Goal: Transaction & Acquisition: Subscribe to service/newsletter

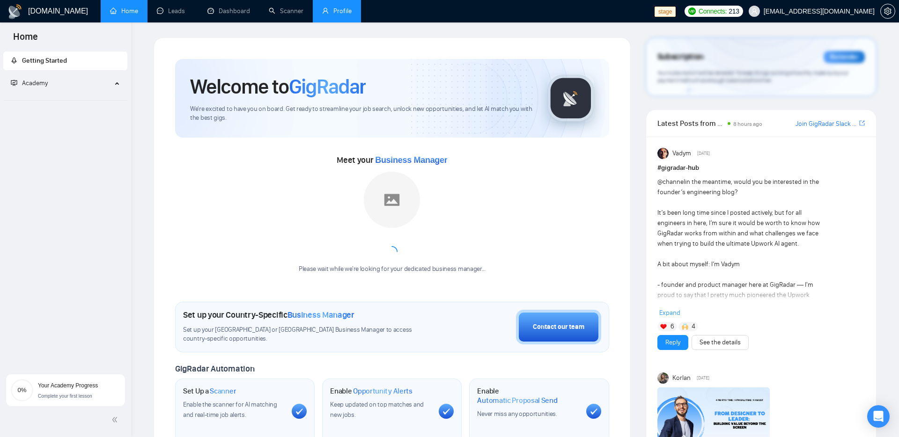
click at [334, 14] on link "Profile" at bounding box center [337, 11] width 30 height 8
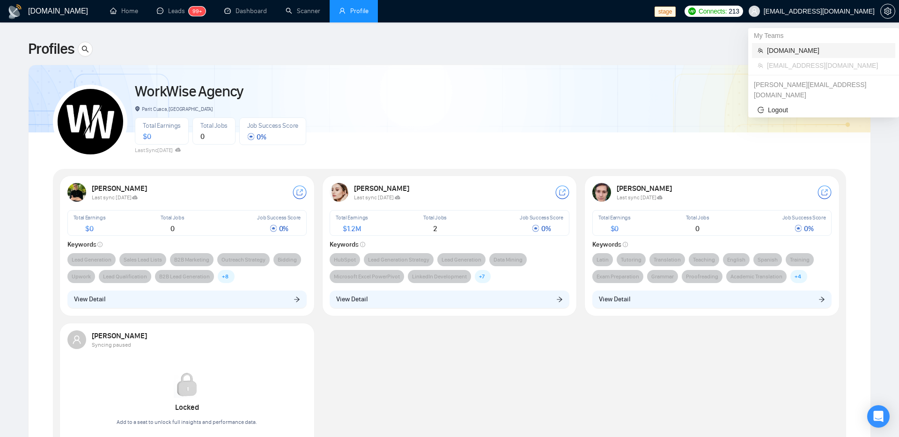
click at [789, 50] on span "[DOMAIN_NAME]" at bounding box center [828, 50] width 123 height 10
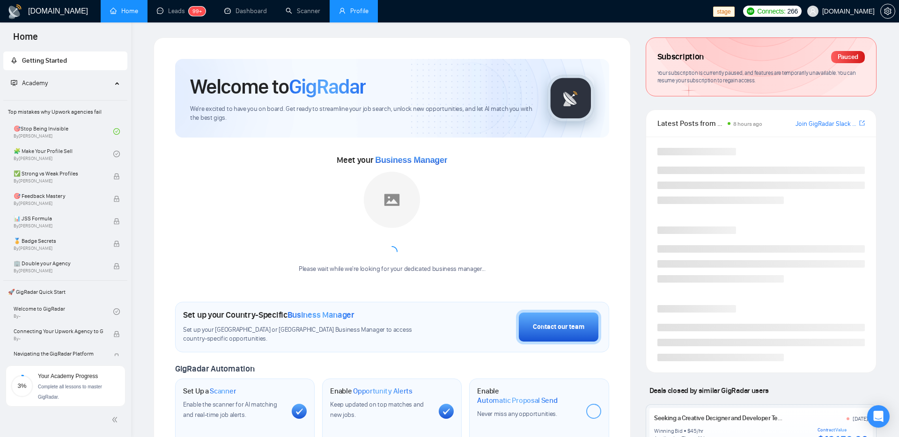
click at [348, 10] on link "Profile" at bounding box center [354, 11] width 30 height 8
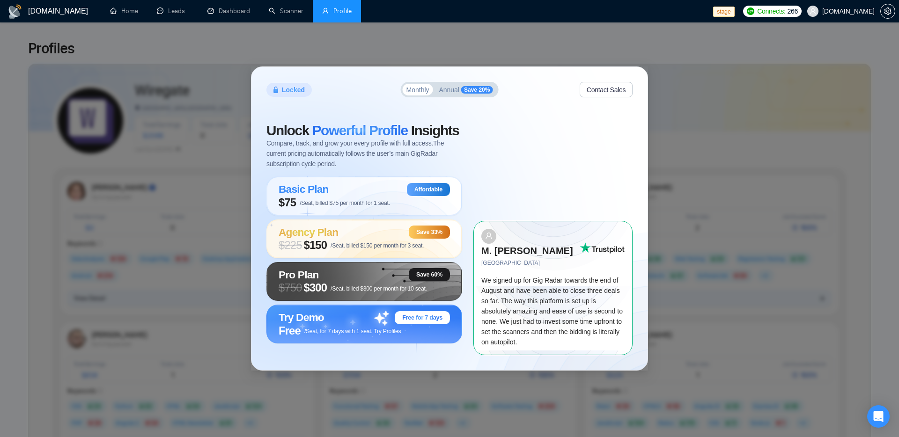
click at [318, 42] on div "Locked Monthly Annual Save 20% Contact Sales Unlock Powerful Profile Insights C…" at bounding box center [449, 218] width 899 height 437
click at [836, 126] on div "Locked Monthly Annual Save 20% Contact Sales Unlock Powerful Profile Insights C…" at bounding box center [449, 218] width 899 height 437
click at [717, 81] on div "Locked Monthly Annual Save 20% Contact Sales Unlock Powerful Profile Insights C…" at bounding box center [449, 218] width 899 height 437
click at [734, 125] on div "Locked Monthly Annual Save 20% Contact Sales Unlock Powerful Profile Insights C…" at bounding box center [449, 218] width 899 height 437
click at [166, 14] on link "Leads" at bounding box center [173, 11] width 32 height 8
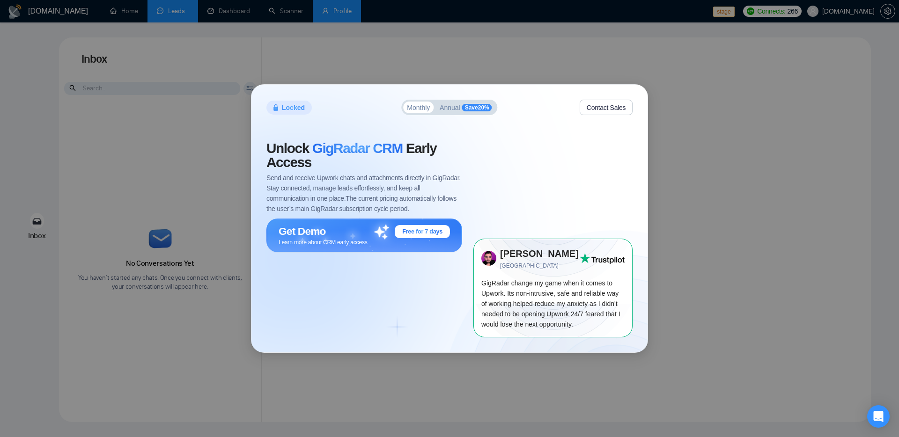
click at [709, 332] on div "Locked Monthly Annual Save 20 % Contact Sales Unlock GigRadar CRM Early Access …" at bounding box center [449, 218] width 899 height 437
click at [406, 290] on div "Unlock GigRadar CRM Early Access Send and receive Upwork chats and attachments …" at bounding box center [369, 239] width 207 height 196
click at [368, 239] on span "Learn more about CRM early access" at bounding box center [323, 241] width 89 height 7
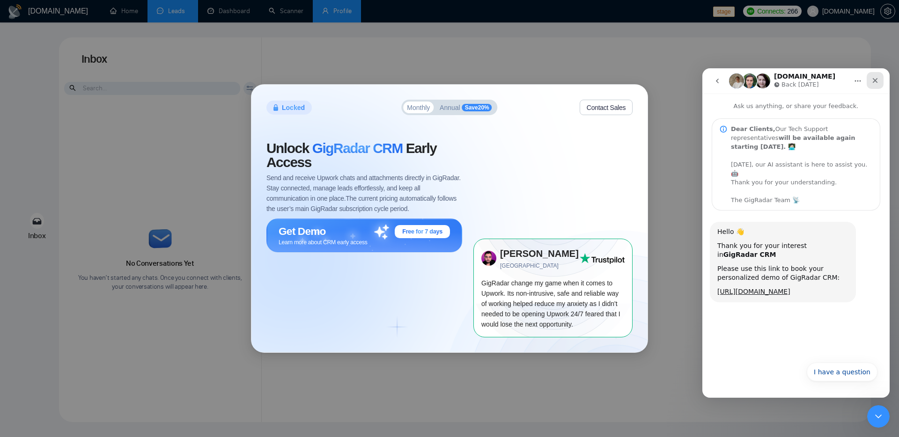
click at [874, 77] on icon "Close" at bounding box center [874, 80] width 7 height 7
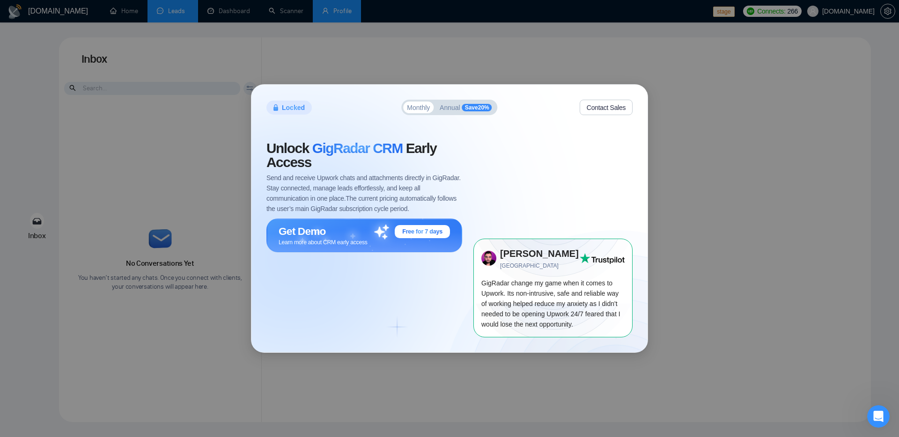
click at [609, 110] on button "Contact Sales" at bounding box center [606, 107] width 53 height 15
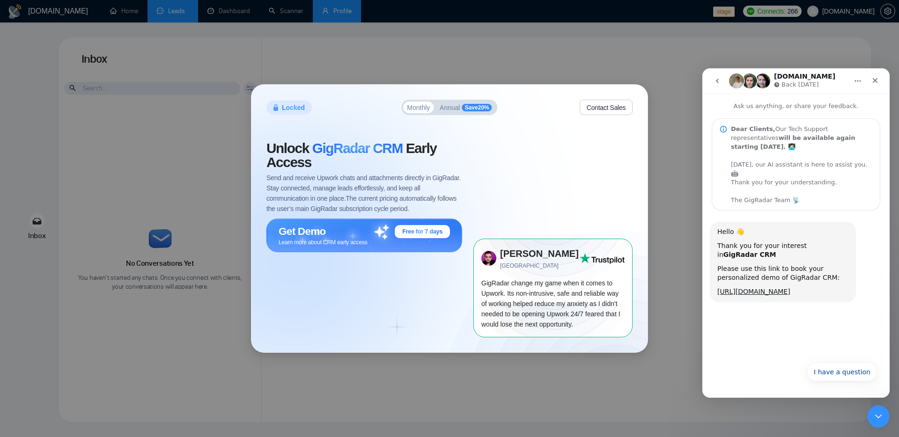
click at [679, 159] on div "Locked Monthly Annual Save 20 % Contact Sales Unlock GigRadar CRM Early Access …" at bounding box center [449, 218] width 899 height 437
click at [877, 416] on icon "Close Intercom Messenger" at bounding box center [877, 415] width 7 height 4
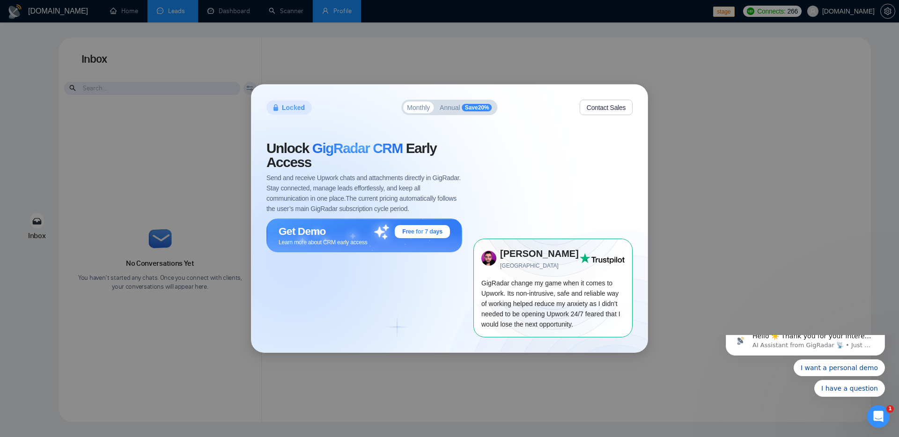
click at [790, 273] on div "Locked Monthly Annual Save 20 % Contact Sales Unlock GigRadar CRM Early Access …" at bounding box center [449, 218] width 899 height 437
click at [713, 212] on div "Locked Monthly Annual Save 20 % Contact Sales Unlock GigRadar CRM Early Access …" at bounding box center [449, 218] width 899 height 437
click at [443, 108] on span "Annual" at bounding box center [450, 107] width 21 height 7
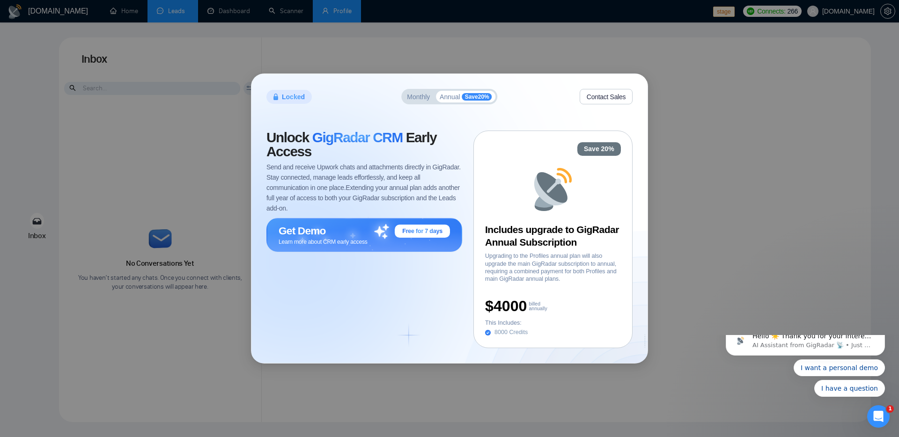
click at [428, 147] on span "Unlock GigRadar CRM Early Access" at bounding box center [364, 145] width 196 height 28
click at [763, 133] on div "Locked Monthly Annual Save 20 % Contact Sales Unlock GigRadar CRM Early Access …" at bounding box center [449, 218] width 899 height 437
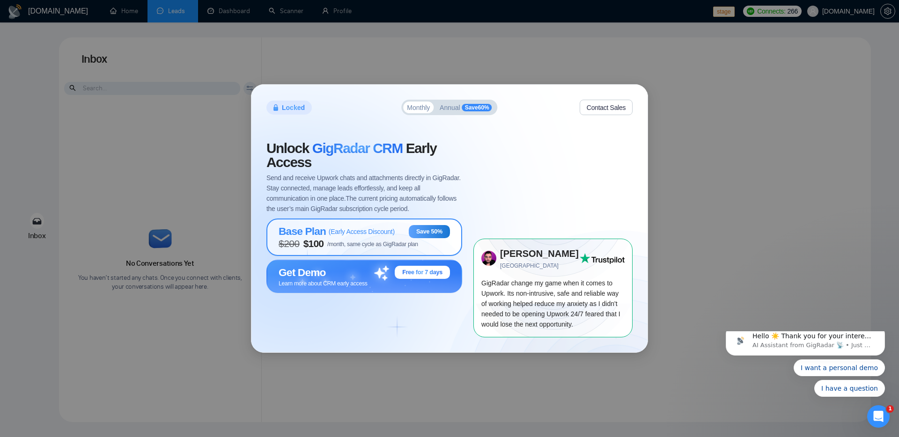
click at [372, 237] on div "Base Plan ( Early Access Discount )" at bounding box center [337, 231] width 116 height 13
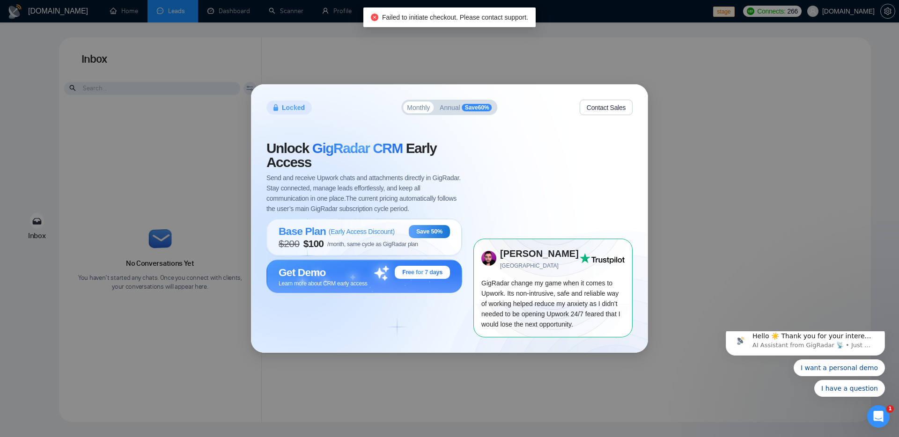
click at [797, 173] on div "Locked Monthly Annual Save 60 % Contact Sales Unlock GigRadar CRM Early Access …" at bounding box center [449, 218] width 899 height 437
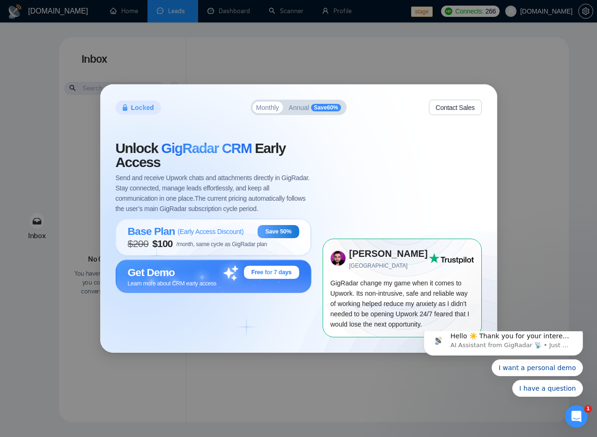
click at [560, 193] on div "Locked Monthly Annual Save 60 % Contact Sales Unlock GigRadar CRM Early Access …" at bounding box center [298, 218] width 597 height 437
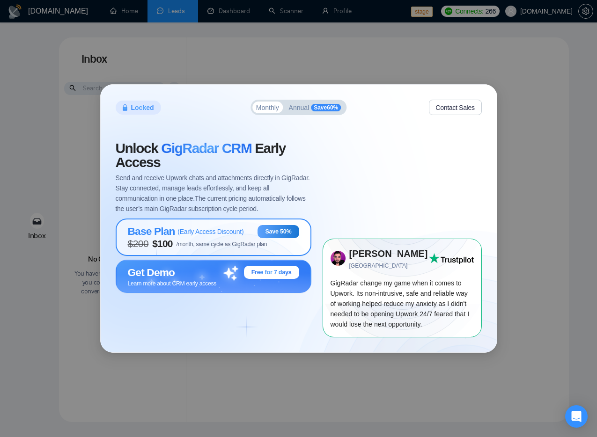
click at [229, 239] on span "$ 200 $ 100 /month, same cycle as GigRadar plan" at bounding box center [198, 243] width 140 height 11
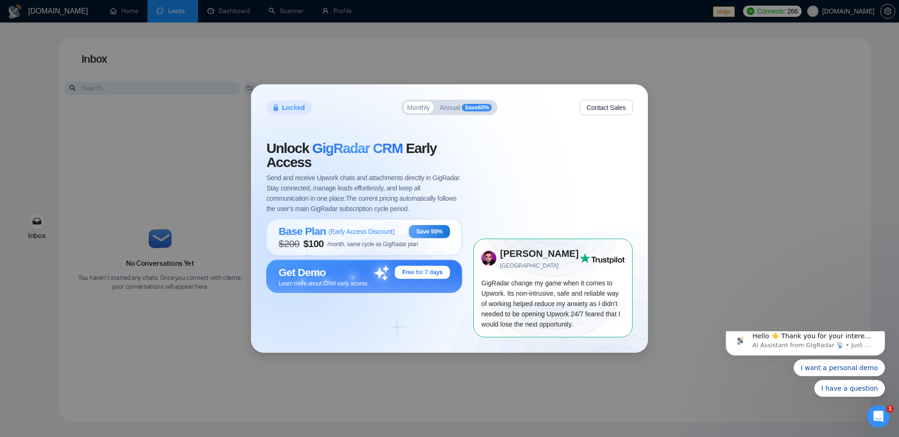
click at [597, 158] on div "Locked Monthly Annual Save 60 % Contact Sales Unlock GigRadar CRM Early Access …" at bounding box center [449, 218] width 899 height 437
